Goal: Information Seeking & Learning: Find specific fact

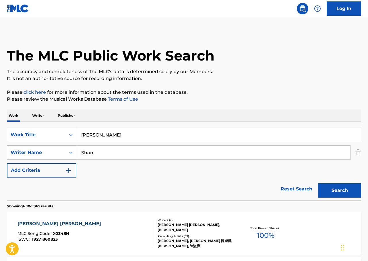
drag, startPoint x: 109, startPoint y: 152, endPoint x: 75, endPoint y: 159, distance: 34.2
click at [75, 159] on div "SearchWithCriteria0f3e1403-2128-483f-91c9-99852b45f8ed Writer Name [PERSON_NAME]" at bounding box center [184, 153] width 354 height 14
paste input "[PERSON_NAME]"
click at [328, 192] on button "Search" at bounding box center [339, 190] width 43 height 14
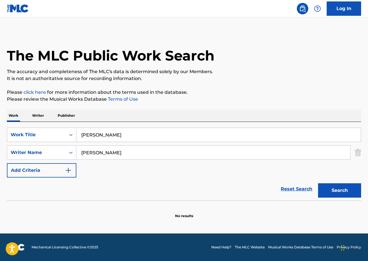
click at [117, 154] on input "[PERSON_NAME]" at bounding box center [213, 153] width 274 height 14
click at [108, 163] on strong "long" at bounding box center [106, 165] width 11 height 5
click at [331, 189] on button "Search" at bounding box center [339, 190] width 43 height 14
click at [107, 157] on input "[PERSON_NAME]" at bounding box center [213, 153] width 274 height 14
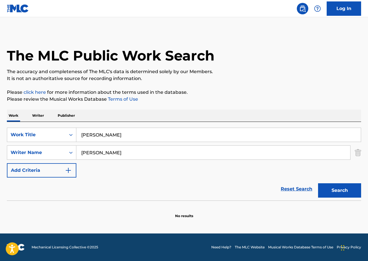
click at [113, 154] on input "[PERSON_NAME]" at bounding box center [213, 153] width 274 height 14
click at [114, 156] on input "[PERSON_NAME]" at bounding box center [213, 153] width 274 height 14
drag, startPoint x: 113, startPoint y: 154, endPoint x: 78, endPoint y: 148, distance: 35.5
click at [79, 148] on input "[PERSON_NAME]" at bounding box center [213, 153] width 274 height 14
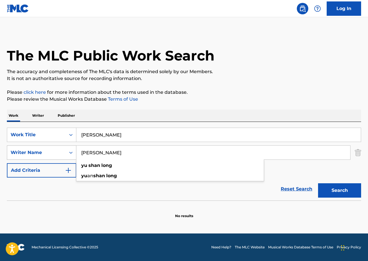
type input "[PERSON_NAME]"
paste input "[PERSON_NAME]"
click at [89, 153] on input "[PERSON_NAME]" at bounding box center [213, 153] width 274 height 14
click at [344, 190] on button "Search" at bounding box center [339, 190] width 43 height 14
drag, startPoint x: 99, startPoint y: 153, endPoint x: 72, endPoint y: 153, distance: 27.6
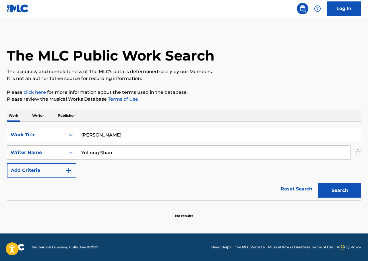
click at [72, 153] on div "SearchWithCriteria0f3e1403-2128-483f-91c9-99852b45f8ed Writer Name [PERSON_NAME]" at bounding box center [184, 153] width 354 height 14
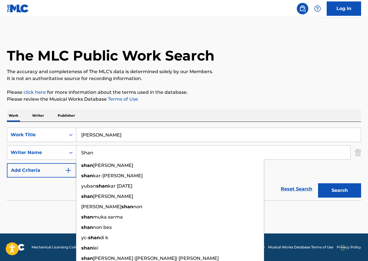
click at [84, 153] on input "Shan" at bounding box center [213, 153] width 274 height 14
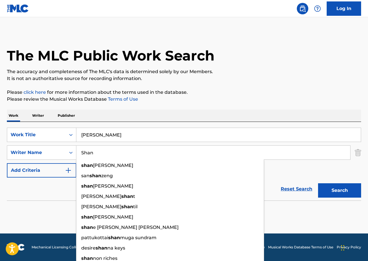
click at [112, 154] on input "Shan" at bounding box center [213, 153] width 274 height 14
paste input "[PERSON_NAME]"
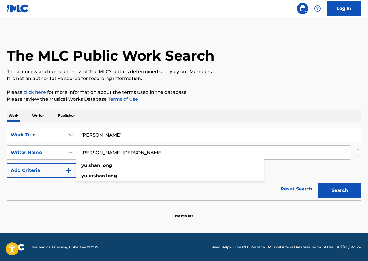
click at [115, 153] on input "[PERSON_NAME] [PERSON_NAME]" at bounding box center [213, 153] width 274 height 14
drag, startPoint x: 128, startPoint y: 154, endPoint x: 113, endPoint y: 154, distance: 14.6
click at [113, 154] on input "[PERSON_NAME] [PERSON_NAME]" at bounding box center [213, 153] width 274 height 14
click at [105, 153] on input "[PERSON_NAME]" at bounding box center [213, 153] width 274 height 14
type input "[PERSON_NAME]"
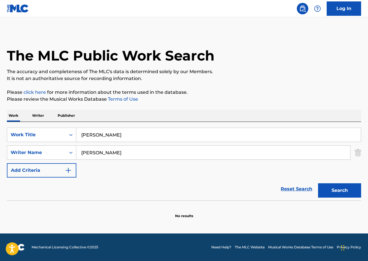
click at [334, 189] on button "Search" at bounding box center [339, 190] width 43 height 14
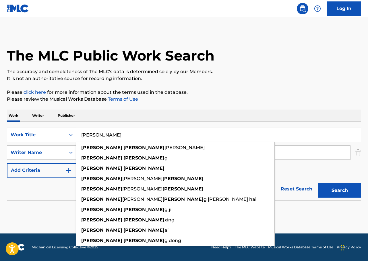
drag, startPoint x: 111, startPoint y: 138, endPoint x: 74, endPoint y: 137, distance: 36.8
click at [75, 138] on div "SearchWithCriteriac4e86023-9cde-43de-be55-83263260f97b Work Title [PERSON_NAME]…" at bounding box center [184, 135] width 354 height 14
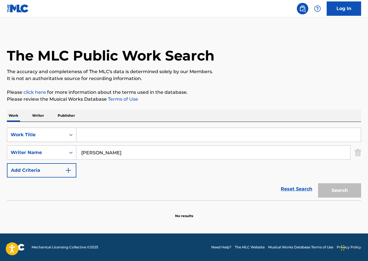
paste input "小塵"
type input "小塵"
click at [331, 190] on button "Search" at bounding box center [339, 190] width 43 height 14
drag, startPoint x: 148, startPoint y: 155, endPoint x: 81, endPoint y: 159, distance: 67.0
click at [81, 159] on input "[PERSON_NAME]" at bounding box center [213, 153] width 274 height 14
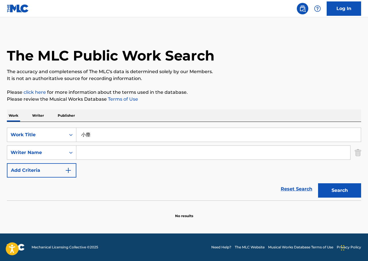
click at [331, 195] on button "Search" at bounding box center [339, 190] width 43 height 14
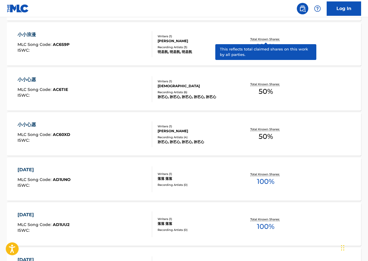
scroll to position [201, 0]
